Goal: Task Accomplishment & Management: Complete application form

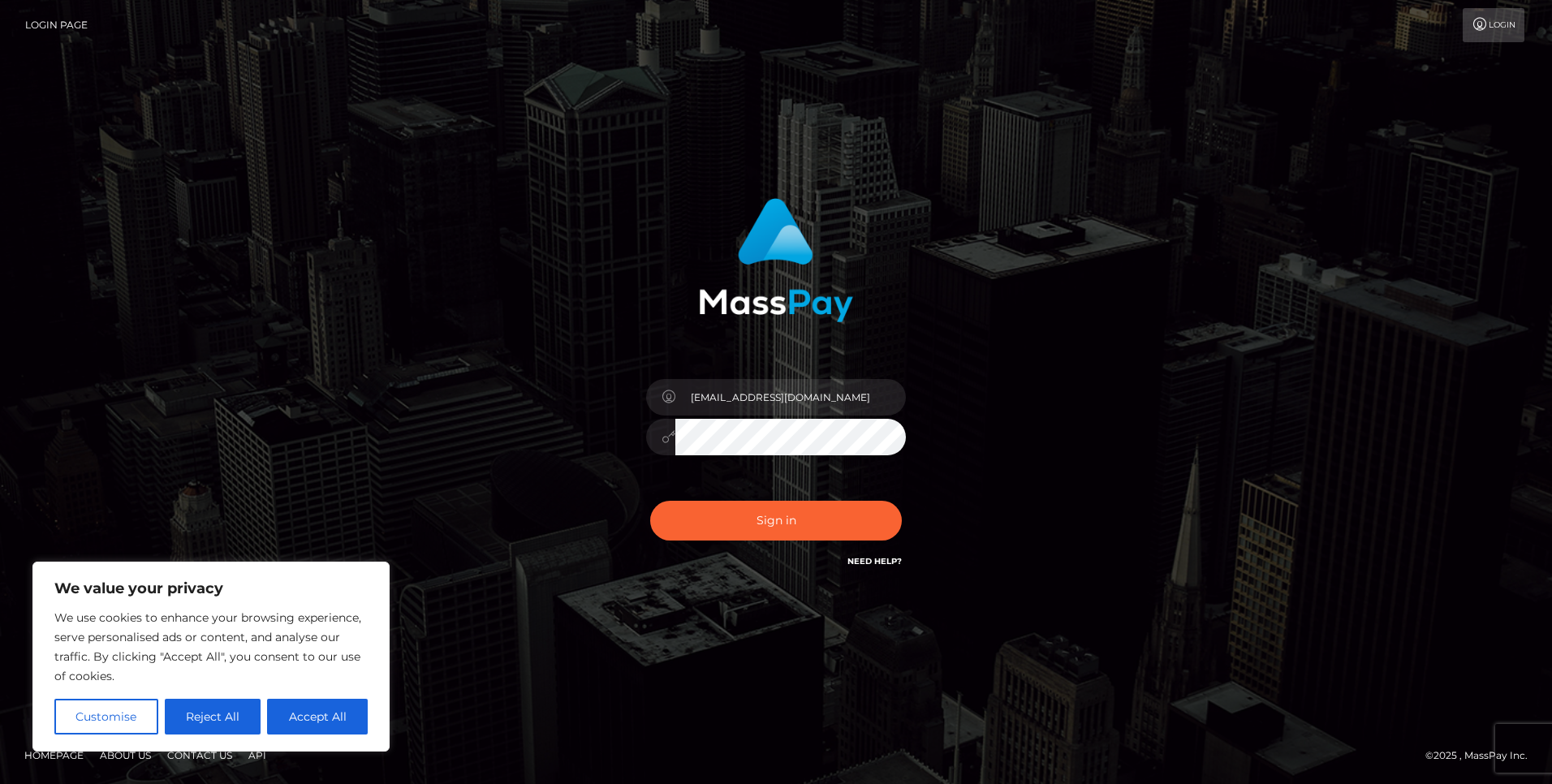
click at [295, 723] on button "Accept All" at bounding box center [318, 716] width 101 height 35
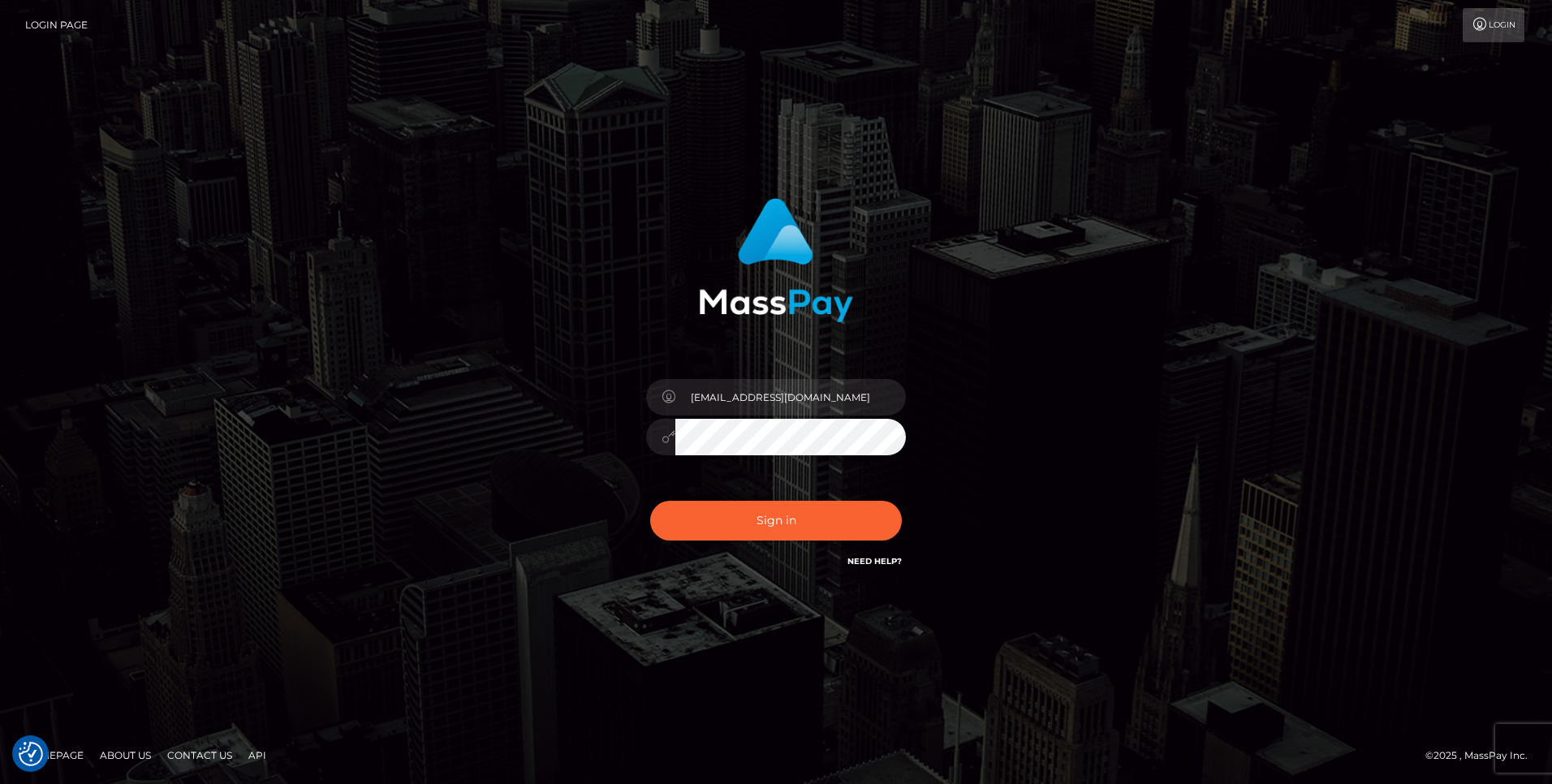
checkbox input "true"
click at [710, 532] on button "Sign in" at bounding box center [775, 520] width 251 height 39
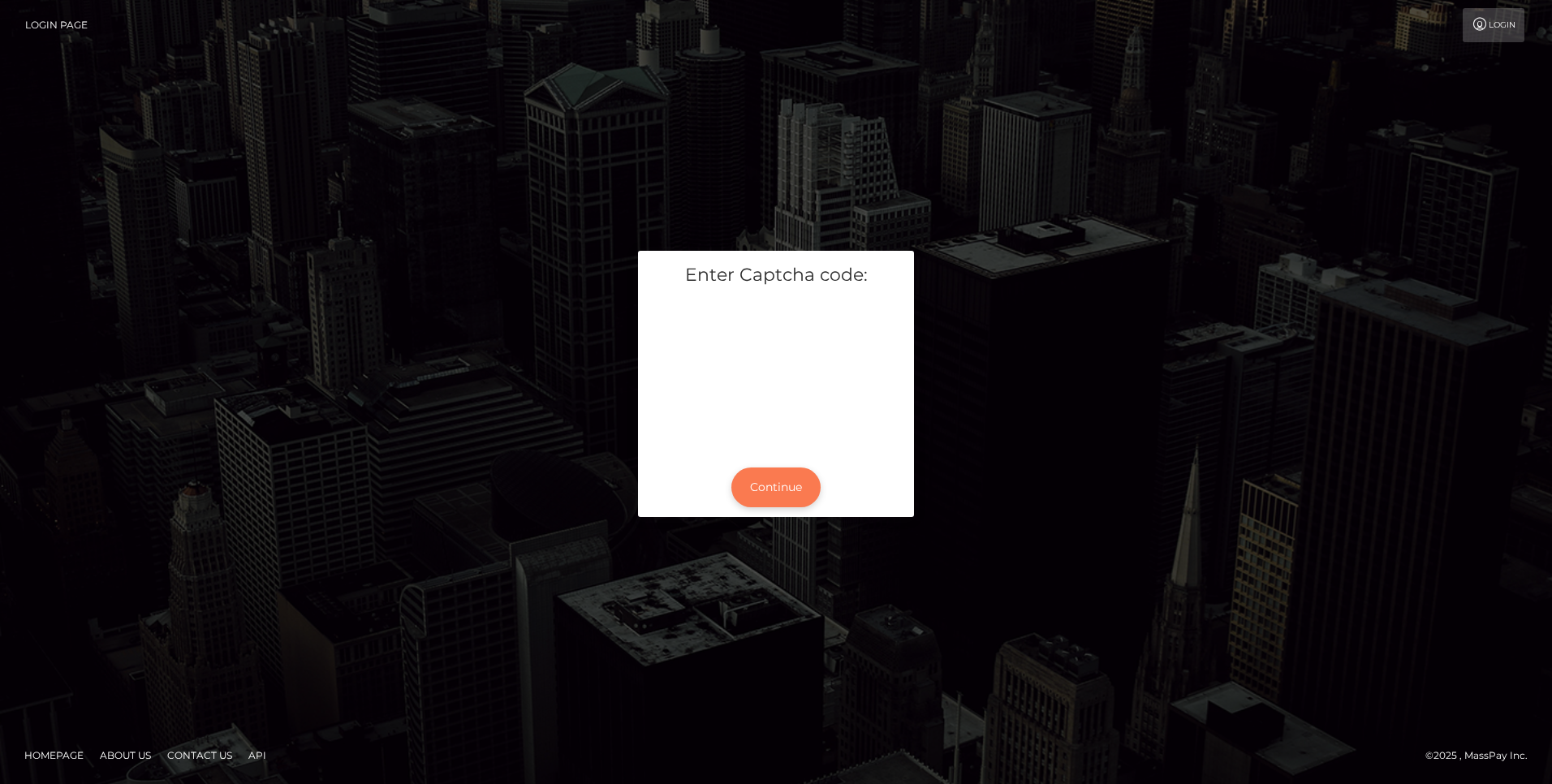
click at [789, 487] on button "Continue" at bounding box center [776, 487] width 89 height 39
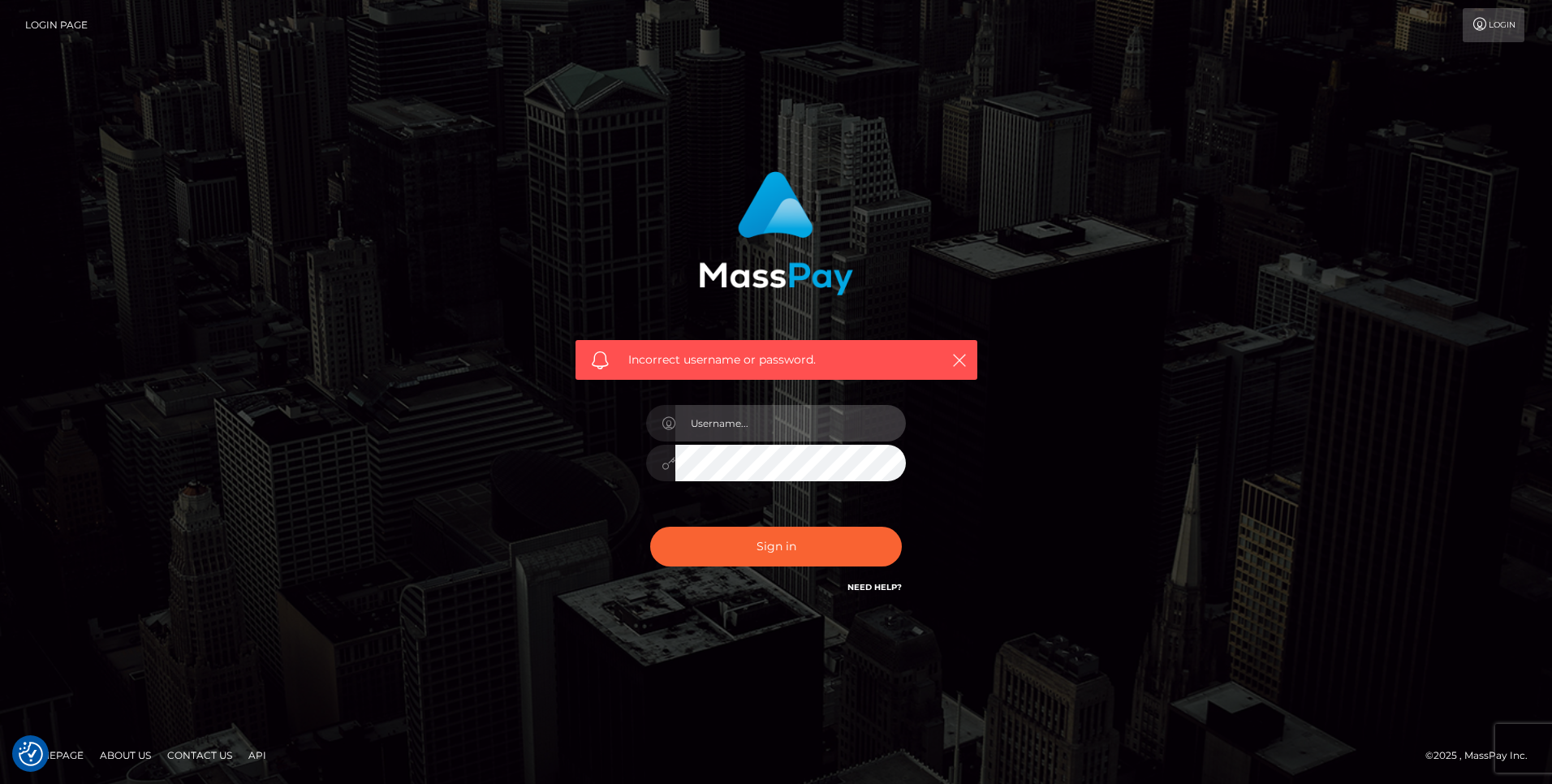
click at [724, 414] on input "text" at bounding box center [790, 423] width 230 height 36
type input "Jay-Dee Muller"
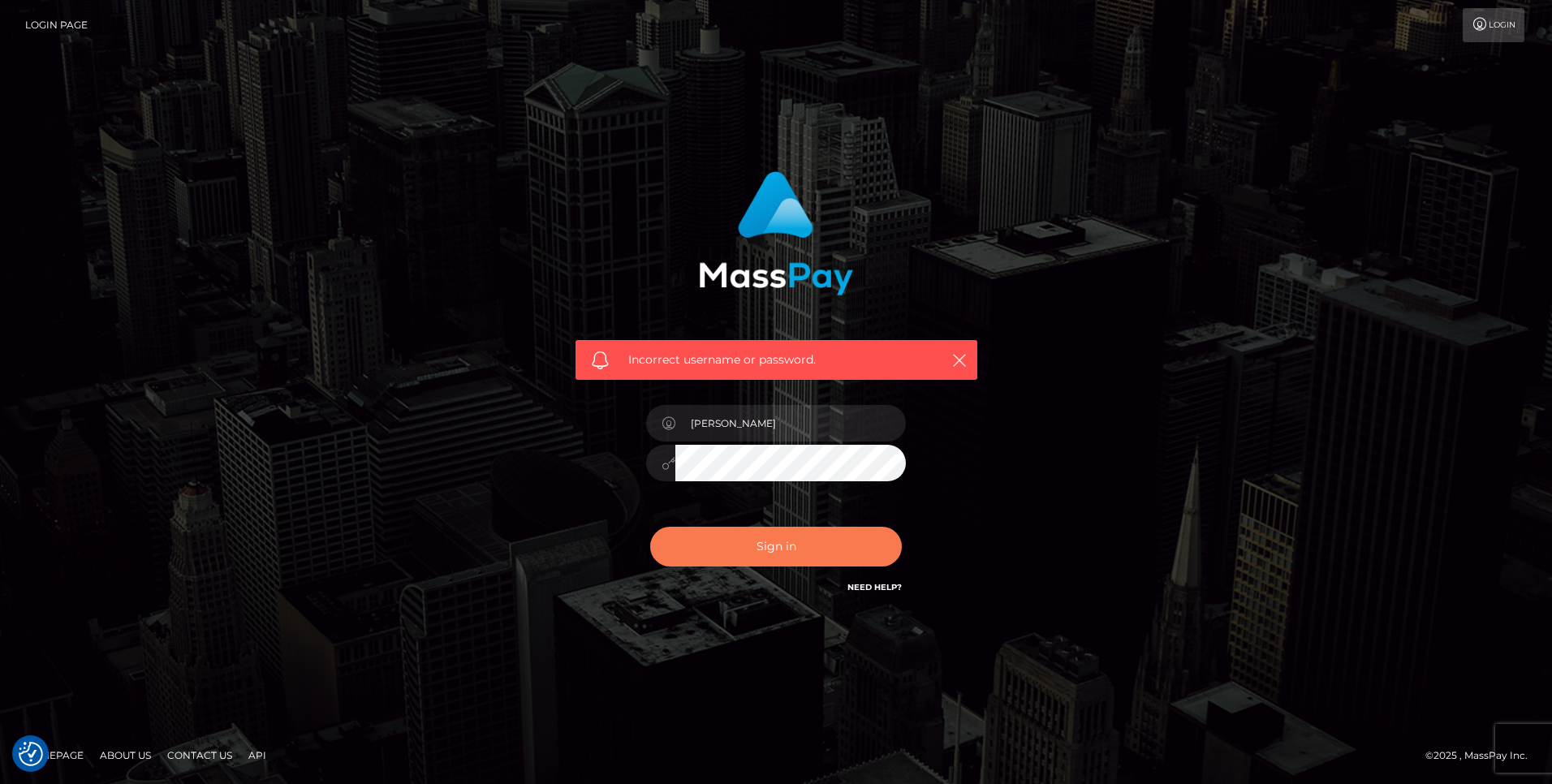
click at [786, 541] on button "Sign in" at bounding box center [775, 546] width 251 height 39
click at [767, 550] on button "Sign in" at bounding box center [775, 546] width 251 height 39
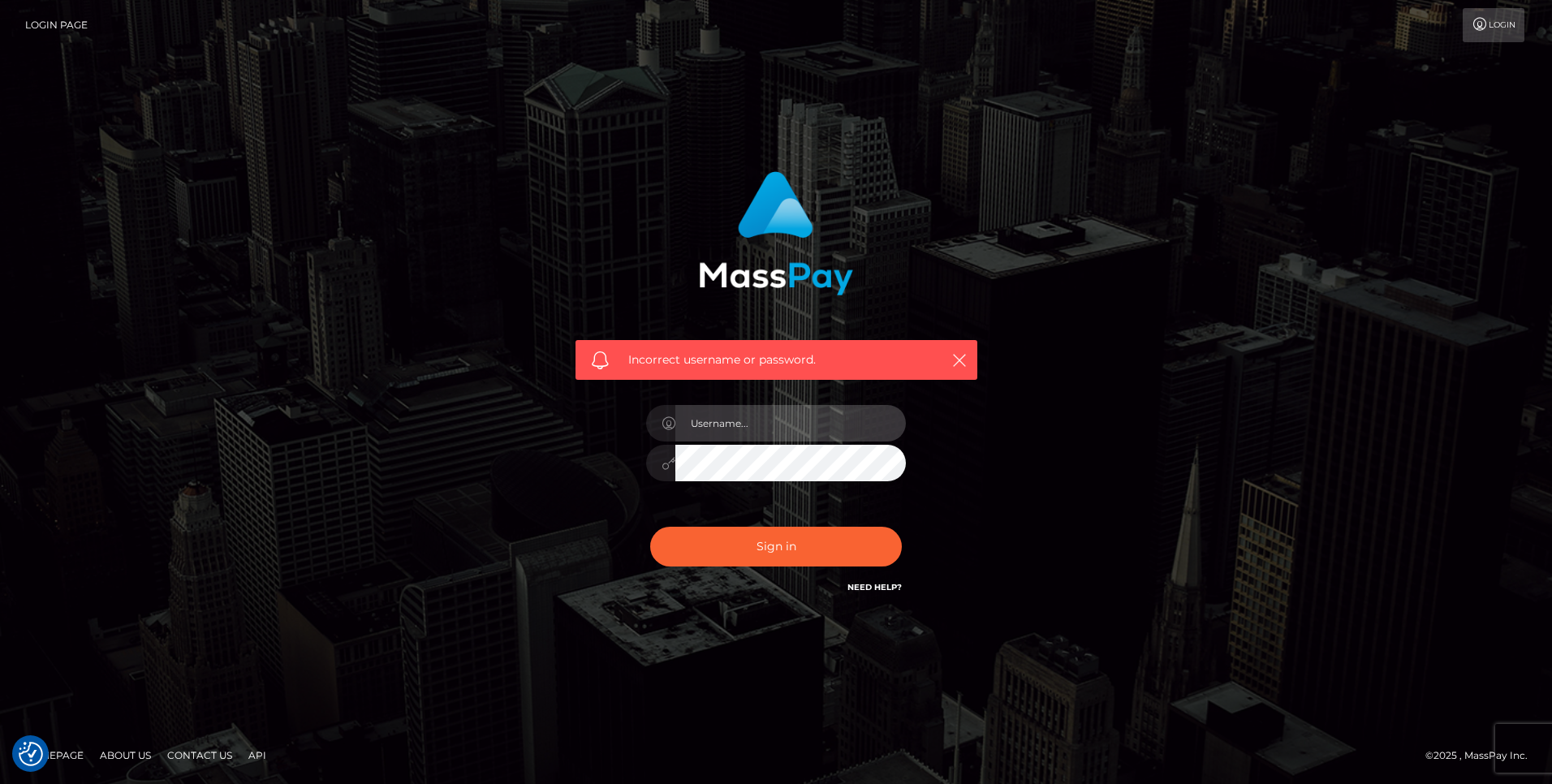
click at [746, 420] on input "text" at bounding box center [790, 423] width 230 height 36
click at [958, 352] on icon "button" at bounding box center [958, 360] width 16 height 16
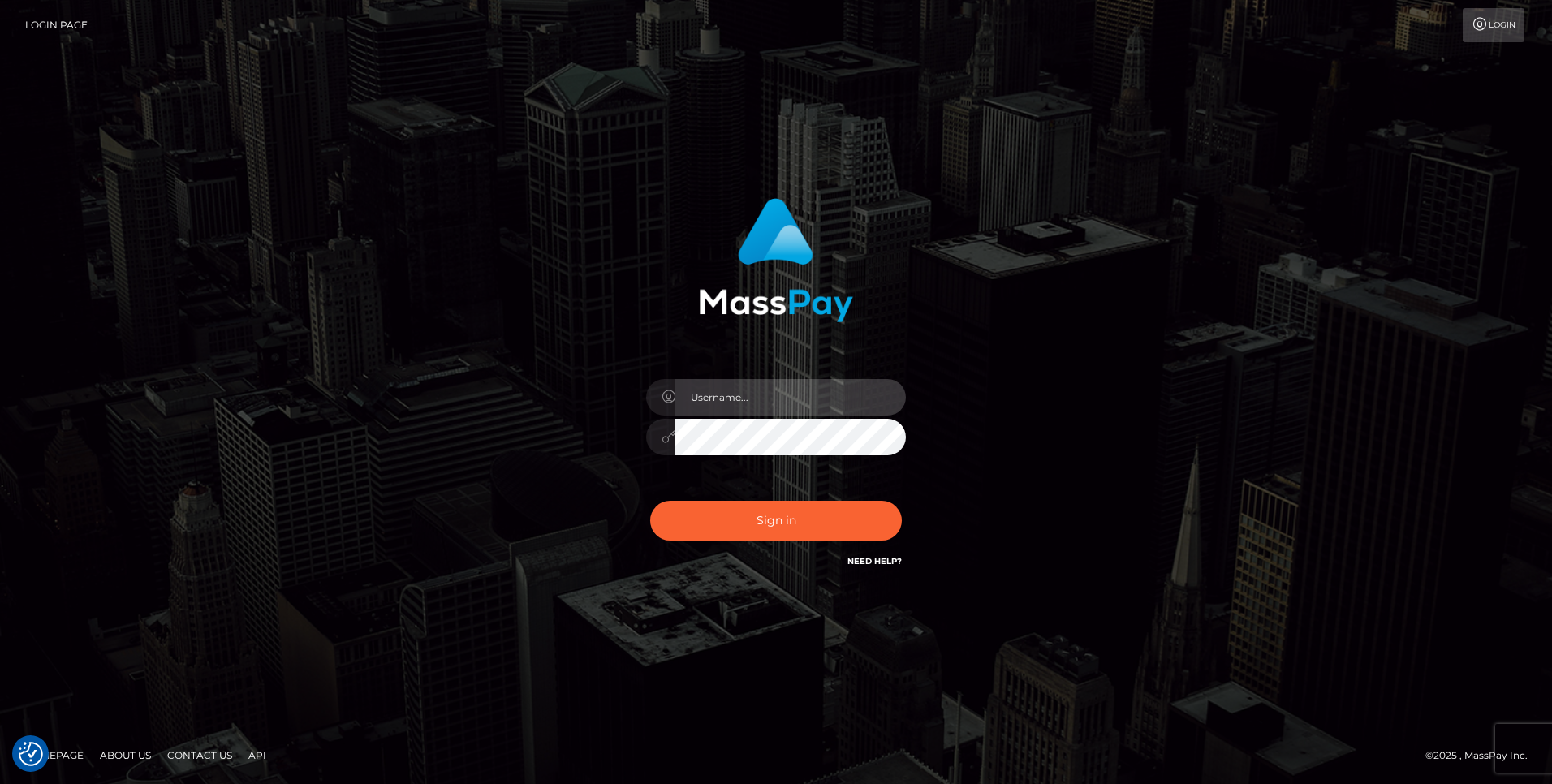
click at [764, 390] on input "text" at bounding box center [790, 397] width 230 height 36
type input "Jay-Dee Muller"
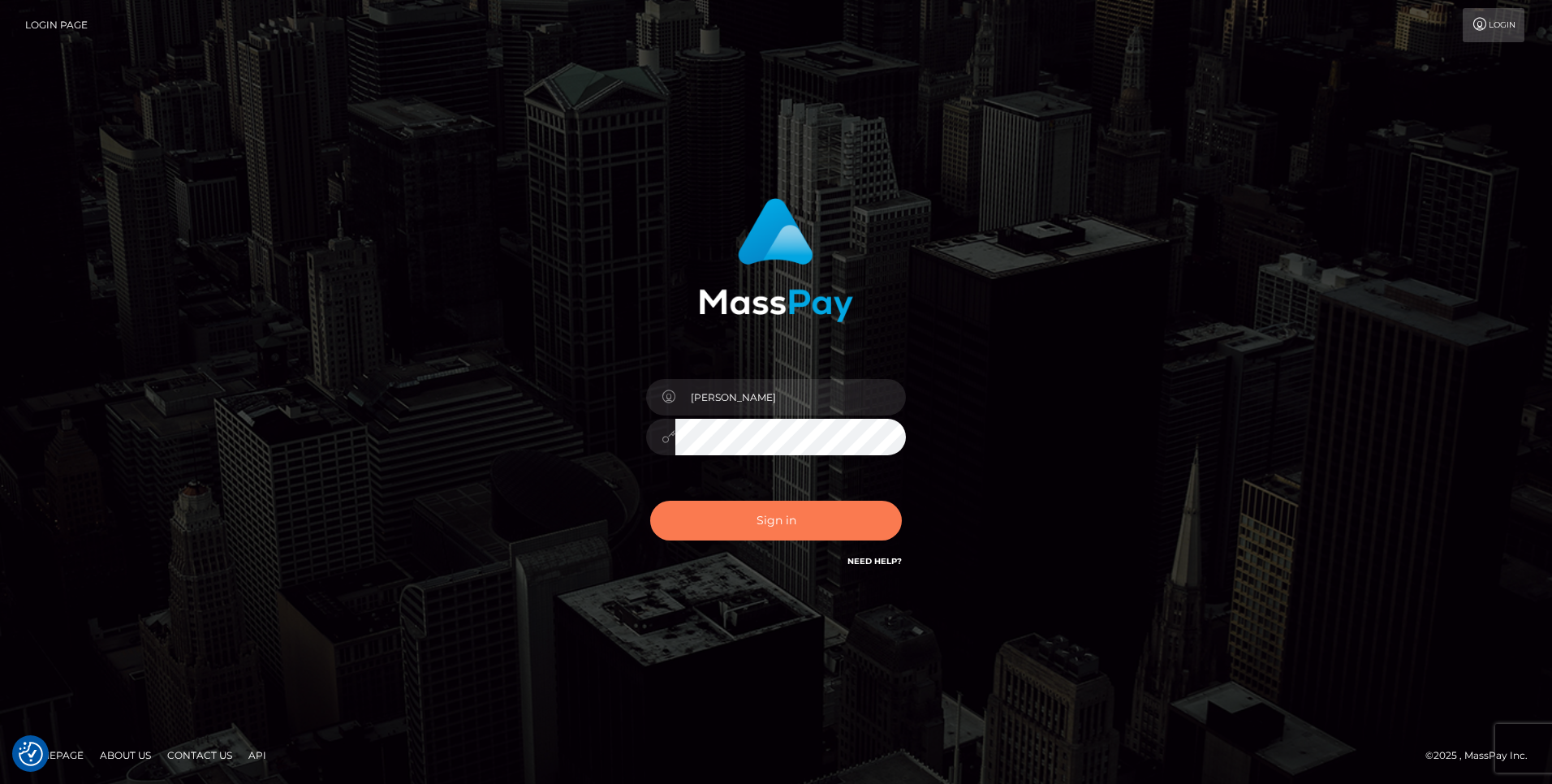
click at [771, 511] on button "Sign in" at bounding box center [775, 520] width 251 height 39
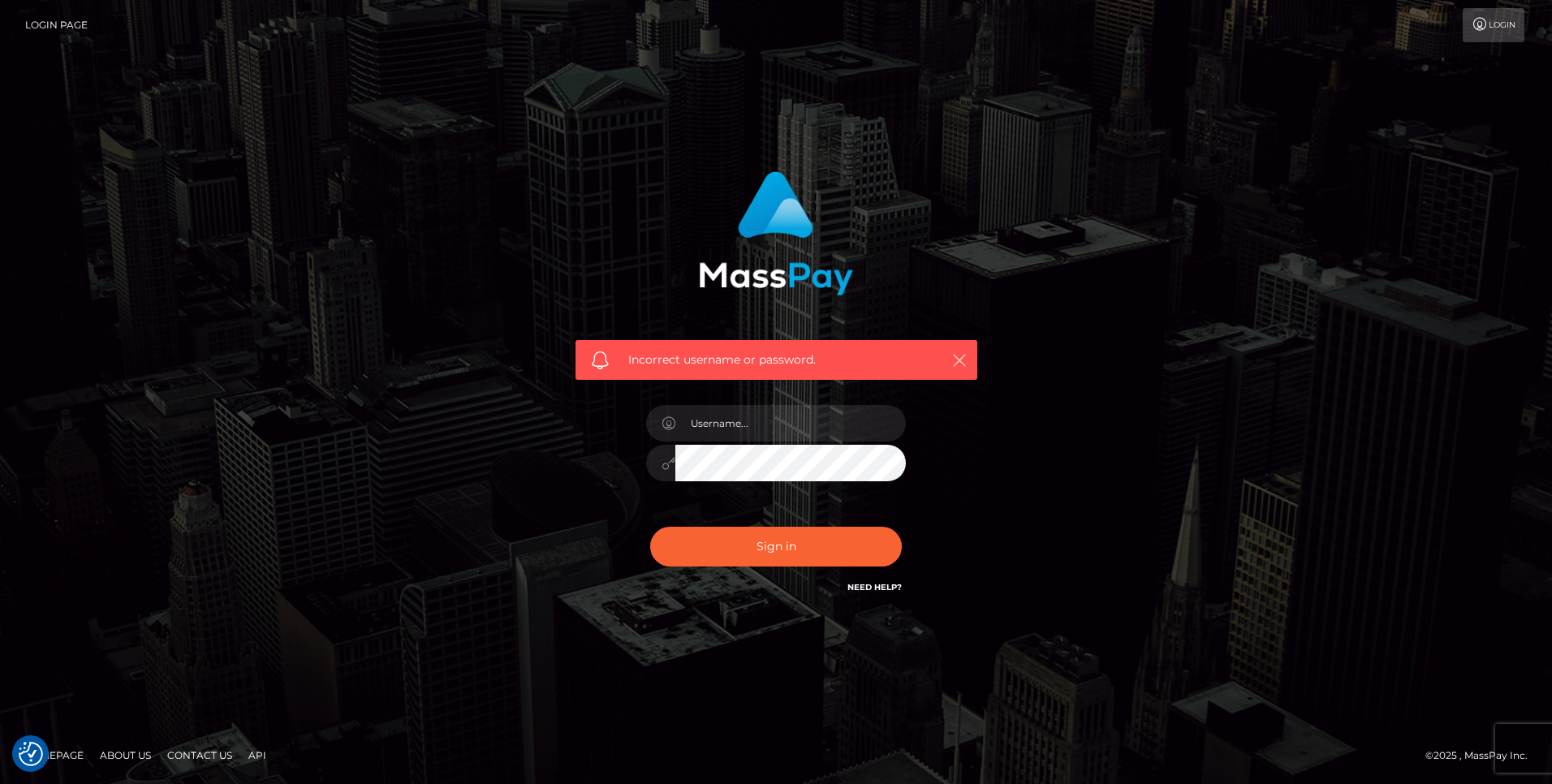
click at [959, 357] on icon "button" at bounding box center [958, 360] width 16 height 16
click at [960, 355] on icon "button" at bounding box center [958, 360] width 16 height 16
click at [1491, 25] on link "Login" at bounding box center [1493, 25] width 61 height 34
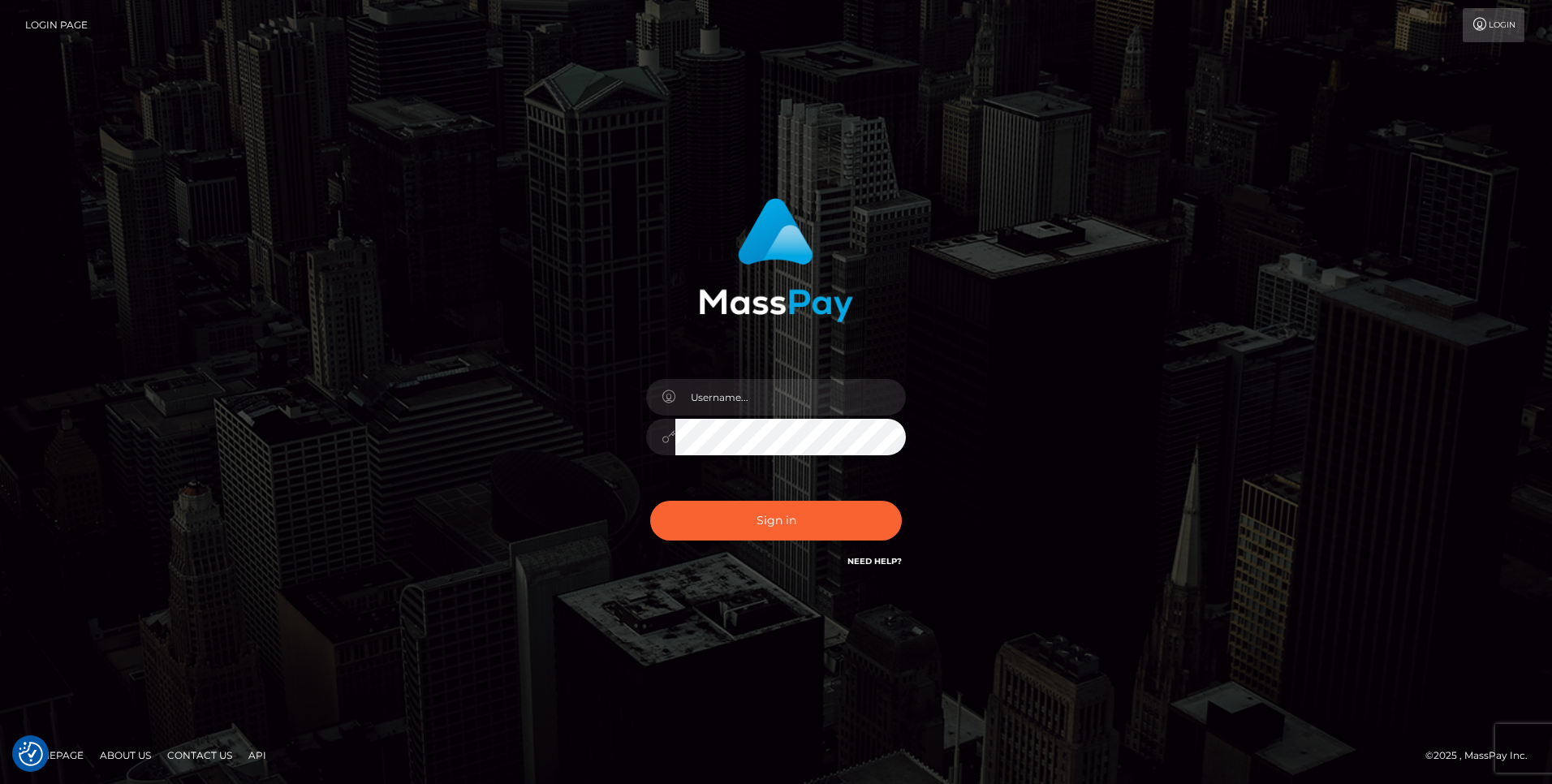
click at [57, 18] on link "Login Page" at bounding box center [56, 25] width 62 height 34
